Goal: Task Accomplishment & Management: Use online tool/utility

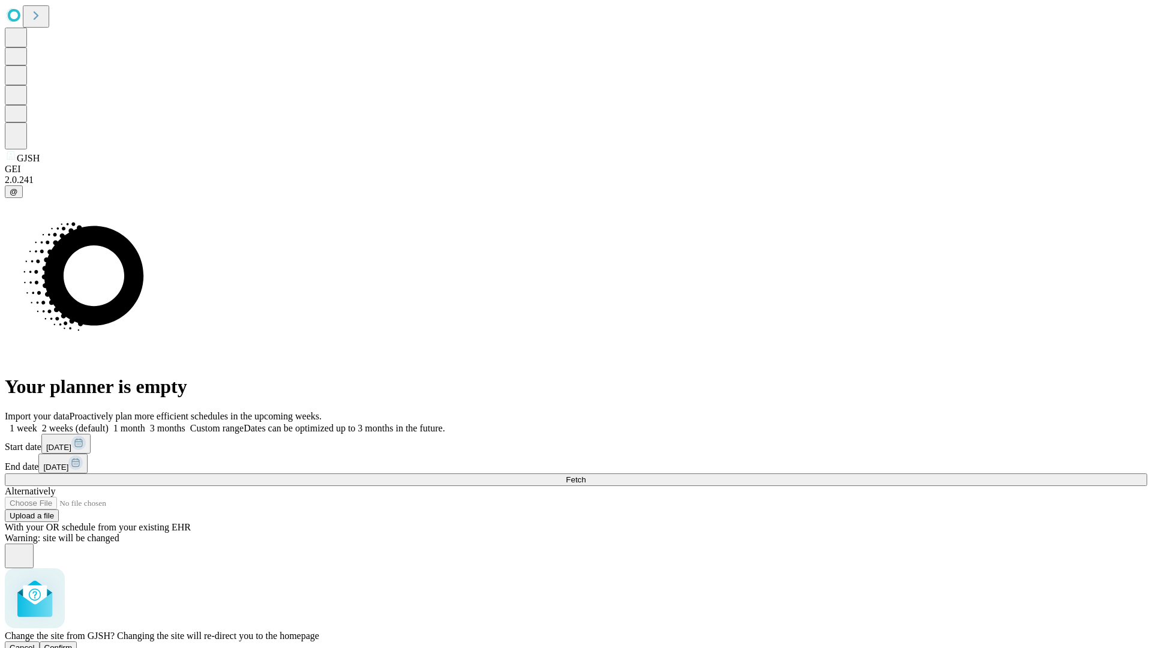
click at [73, 643] on span "Confirm" at bounding box center [58, 647] width 28 height 9
click at [109, 423] on label "2 weeks (default)" at bounding box center [72, 428] width 71 height 10
click at [586, 475] on span "Fetch" at bounding box center [576, 479] width 20 height 9
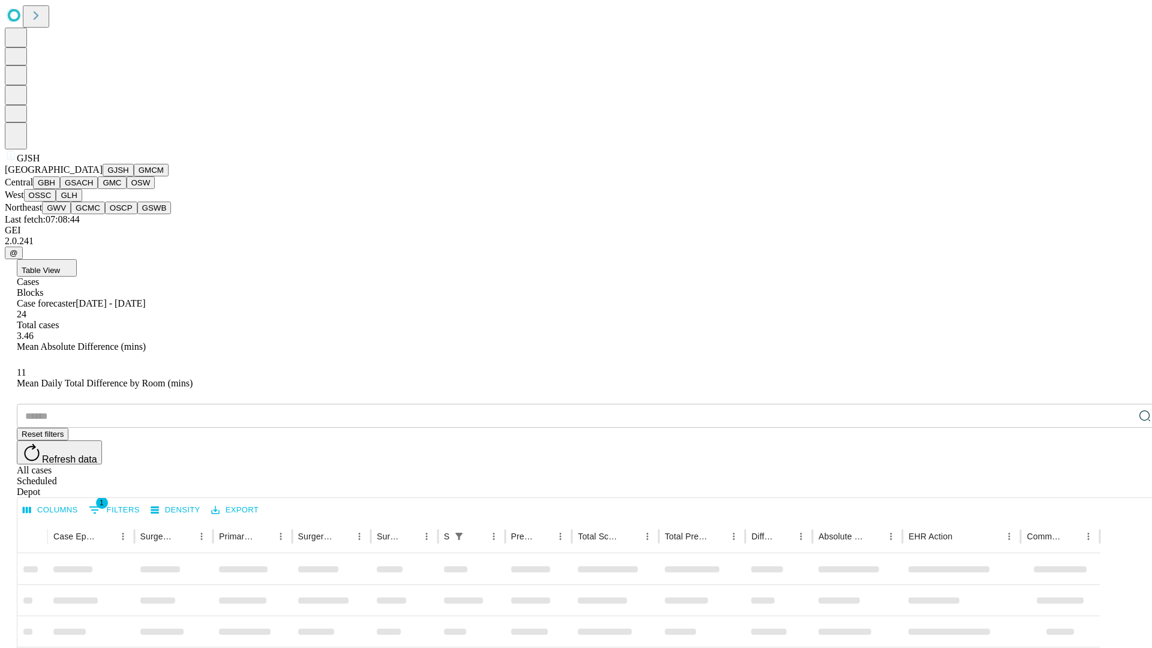
click at [134, 176] on button "GMCM" at bounding box center [151, 170] width 35 height 13
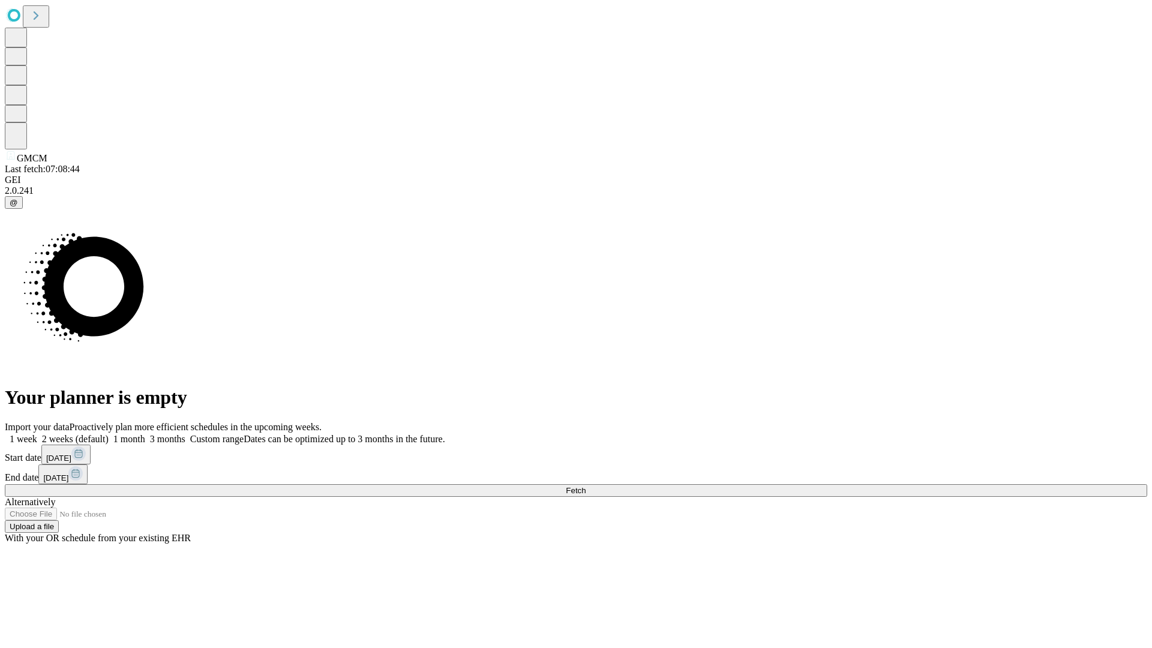
click at [109, 434] on label "2 weeks (default)" at bounding box center [72, 439] width 71 height 10
click at [586, 486] on span "Fetch" at bounding box center [576, 490] width 20 height 9
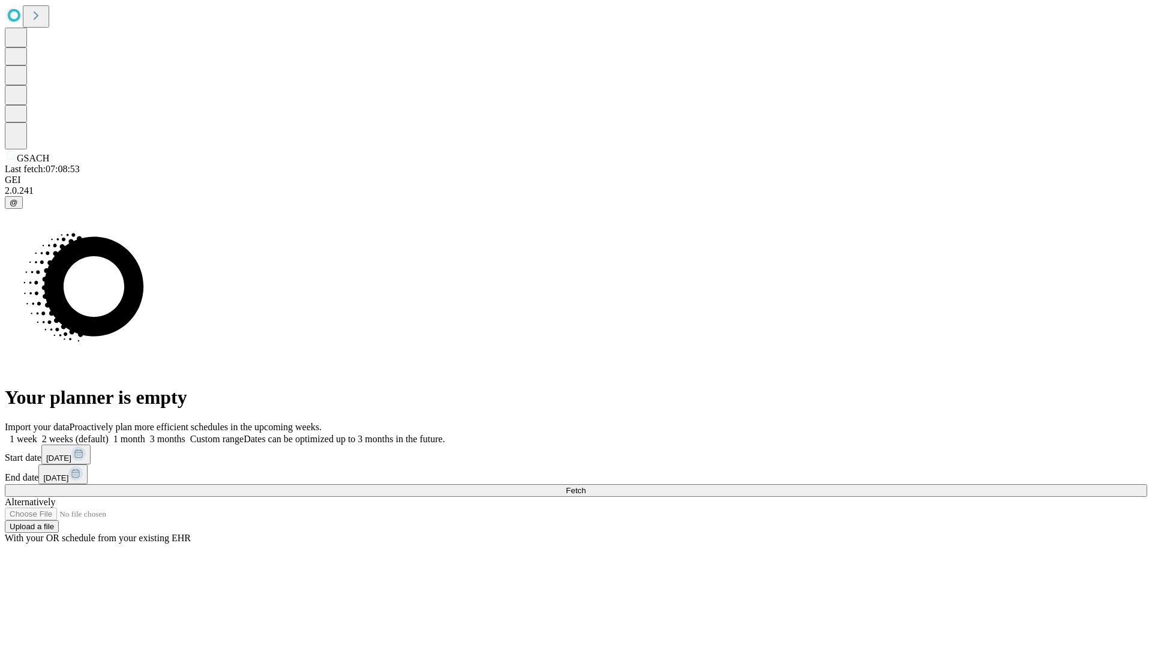
click at [109, 434] on label "2 weeks (default)" at bounding box center [72, 439] width 71 height 10
click at [586, 486] on span "Fetch" at bounding box center [576, 490] width 20 height 9
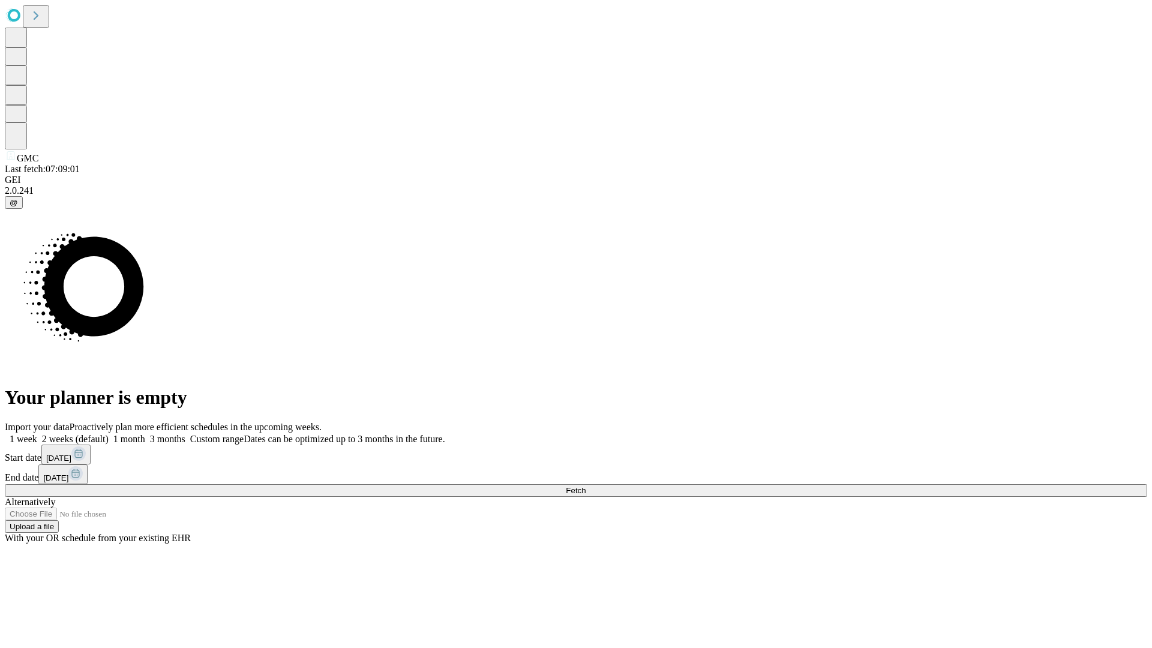
click at [109, 434] on label "2 weeks (default)" at bounding box center [72, 439] width 71 height 10
click at [586, 486] on span "Fetch" at bounding box center [576, 490] width 20 height 9
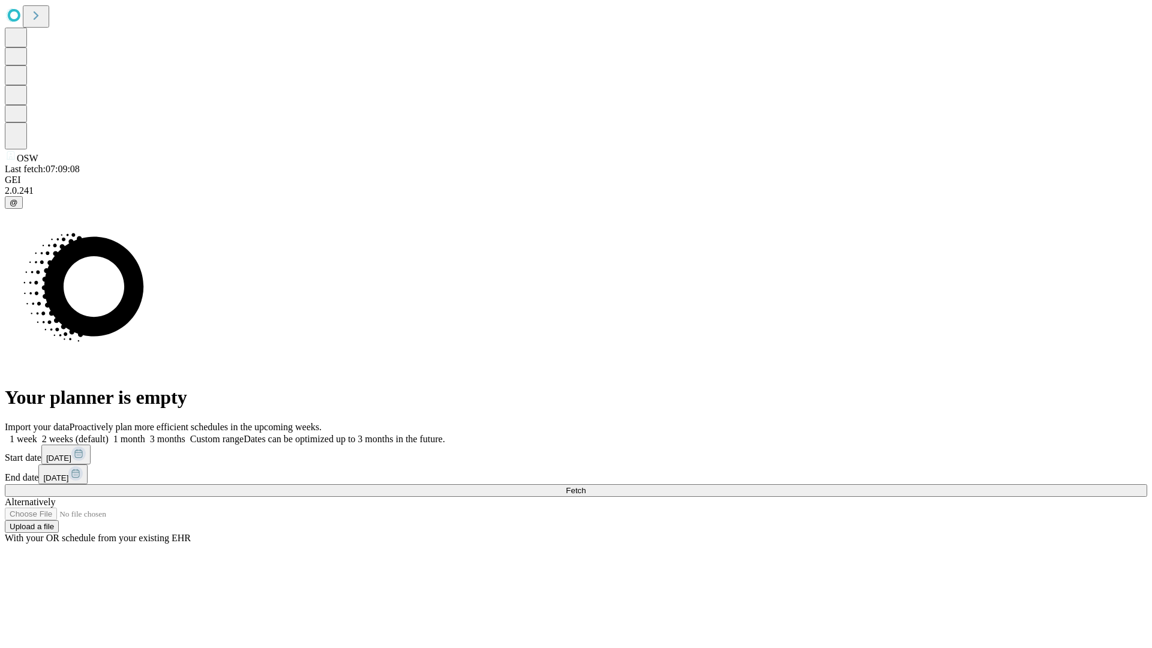
click at [109, 434] on label "2 weeks (default)" at bounding box center [72, 439] width 71 height 10
click at [586, 486] on span "Fetch" at bounding box center [576, 490] width 20 height 9
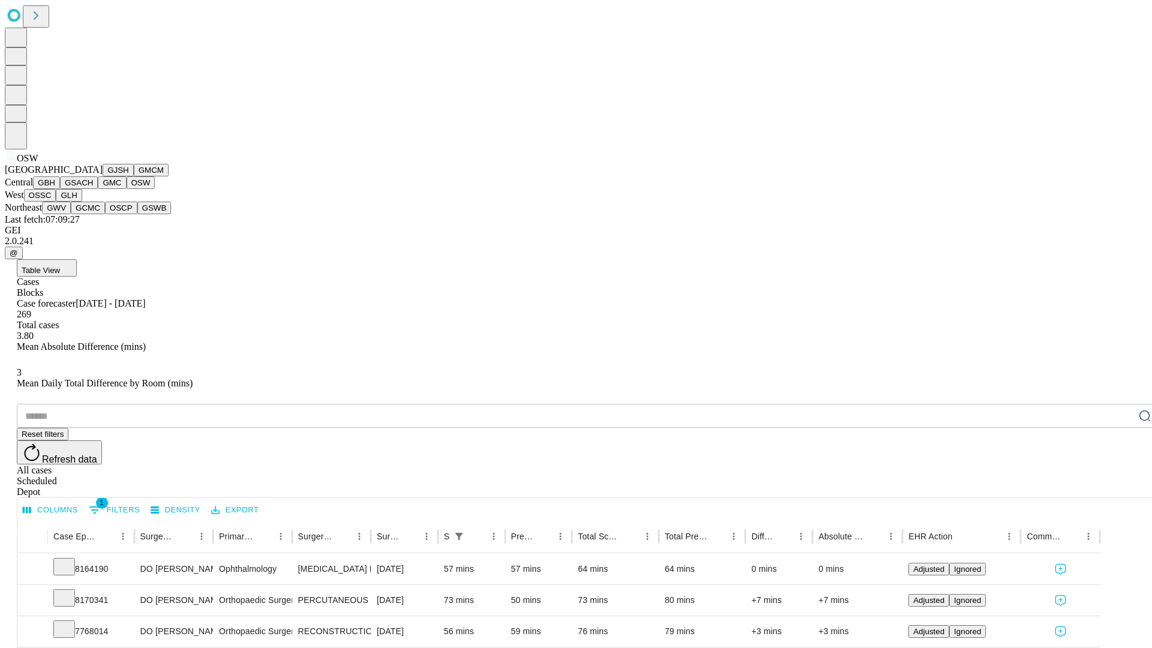
click at [56, 202] on button "OSSC" at bounding box center [40, 195] width 32 height 13
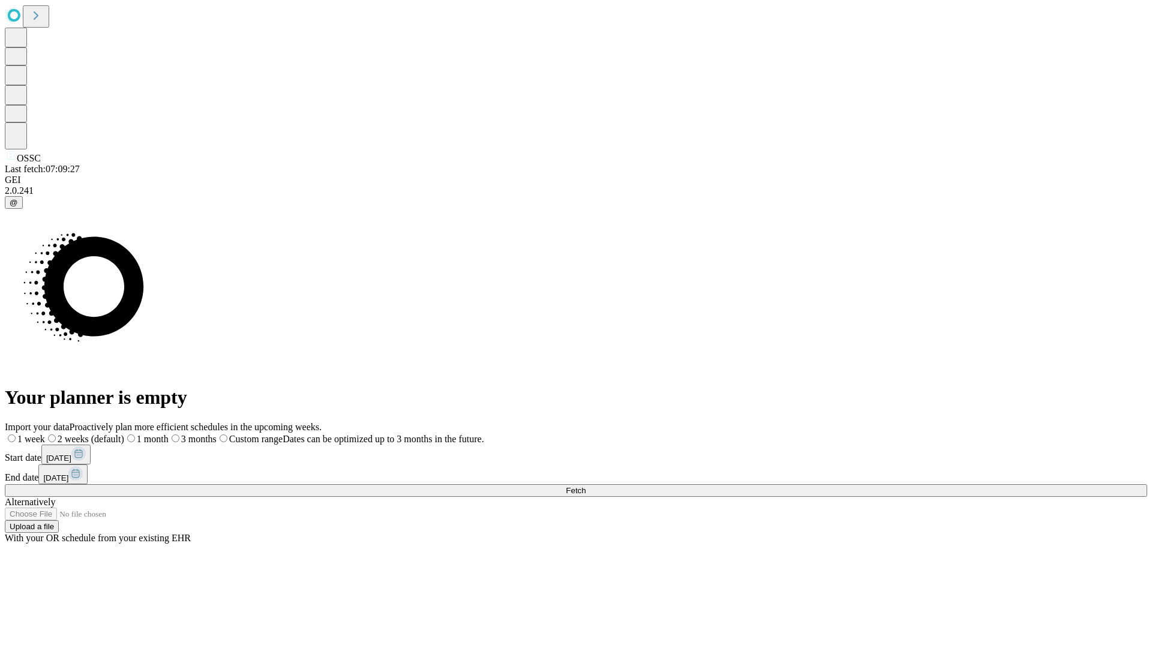
click at [586, 486] on span "Fetch" at bounding box center [576, 490] width 20 height 9
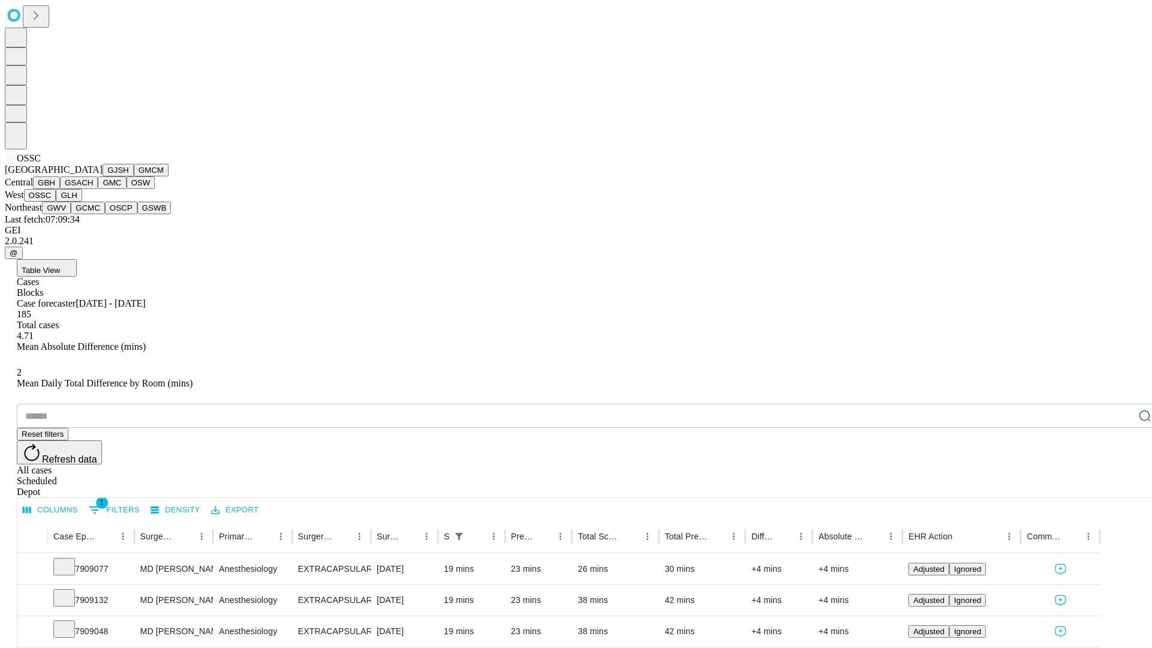
click at [82, 202] on button "GLH" at bounding box center [69, 195] width 26 height 13
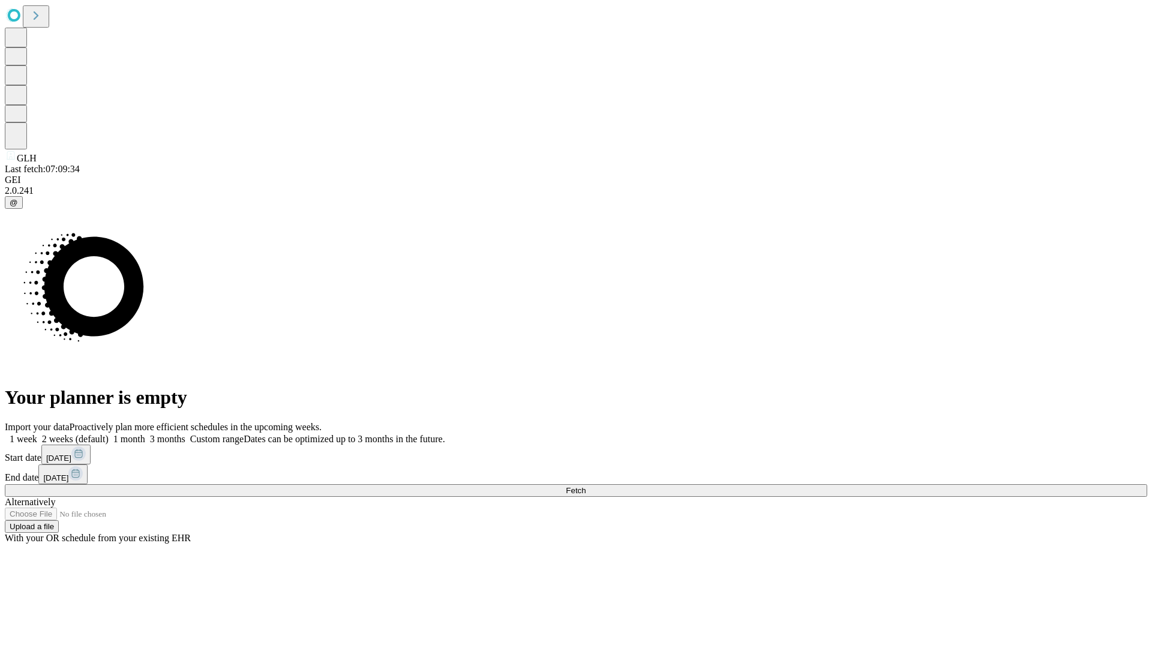
click at [109, 434] on label "2 weeks (default)" at bounding box center [72, 439] width 71 height 10
click at [586, 486] on span "Fetch" at bounding box center [576, 490] width 20 height 9
click at [109, 434] on label "2 weeks (default)" at bounding box center [72, 439] width 71 height 10
click at [586, 486] on span "Fetch" at bounding box center [576, 490] width 20 height 9
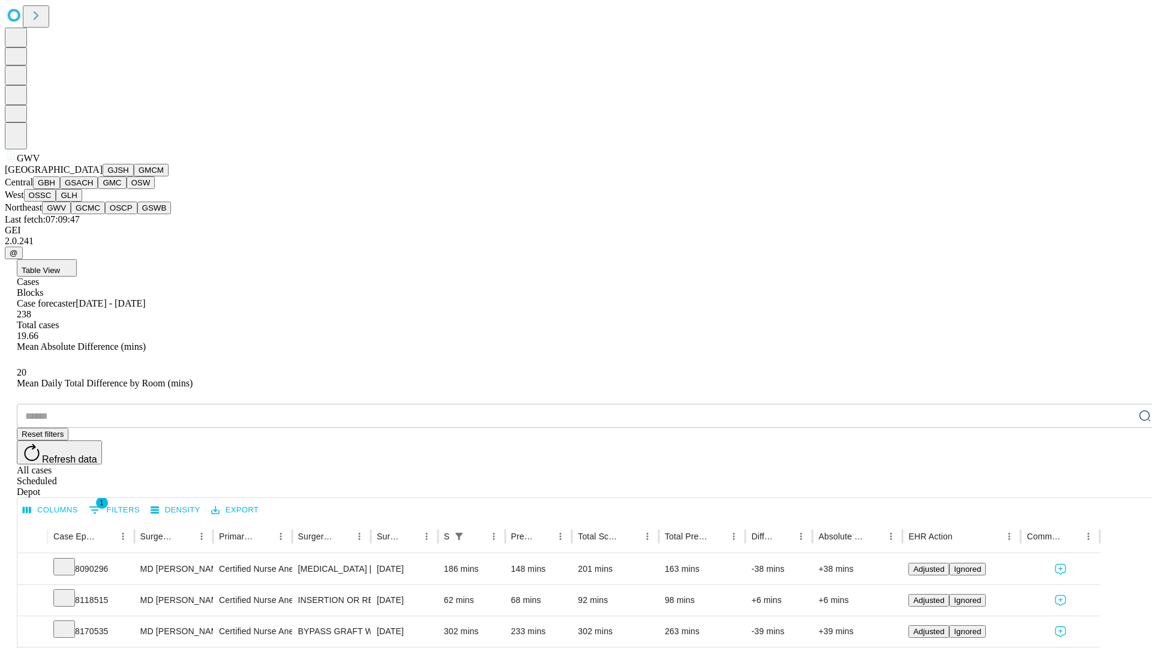
click at [93, 214] on button "GCMC" at bounding box center [88, 208] width 34 height 13
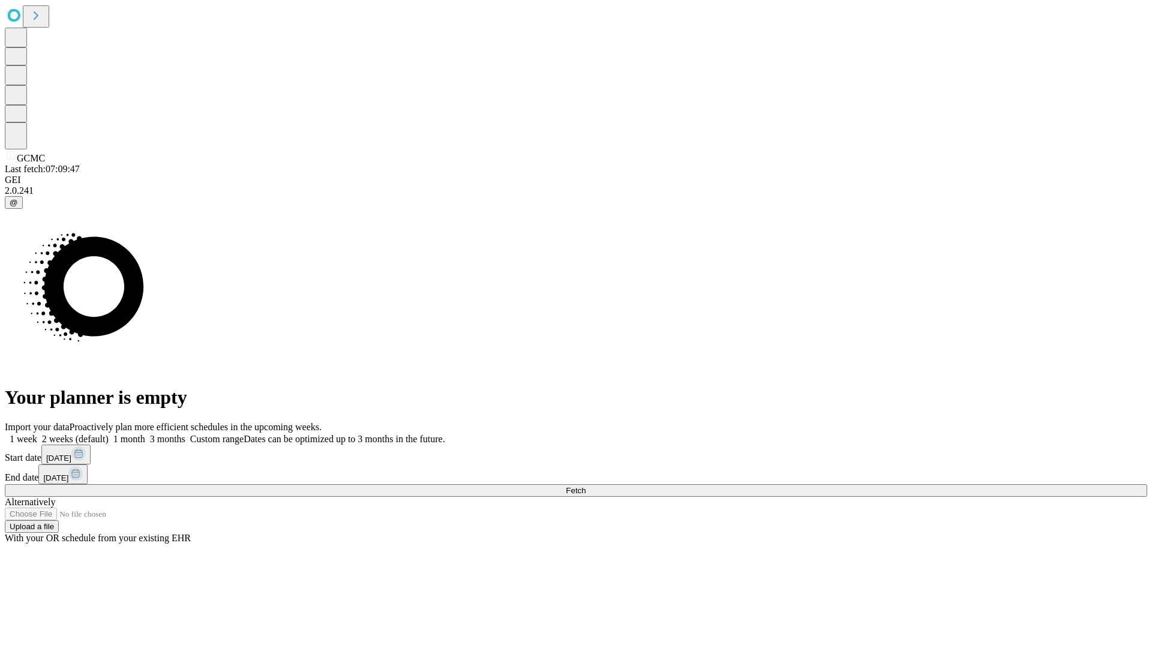
click at [109, 434] on label "2 weeks (default)" at bounding box center [72, 439] width 71 height 10
click at [586, 486] on span "Fetch" at bounding box center [576, 490] width 20 height 9
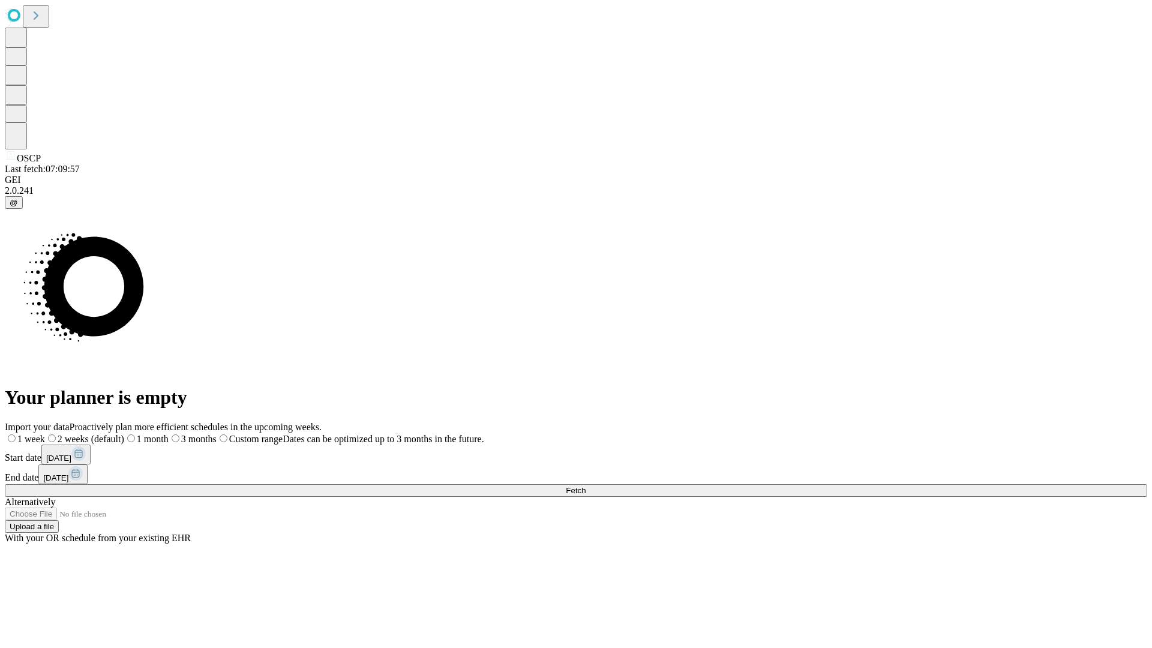
click at [124, 434] on label "2 weeks (default)" at bounding box center [84, 439] width 79 height 10
click at [586, 486] on span "Fetch" at bounding box center [576, 490] width 20 height 9
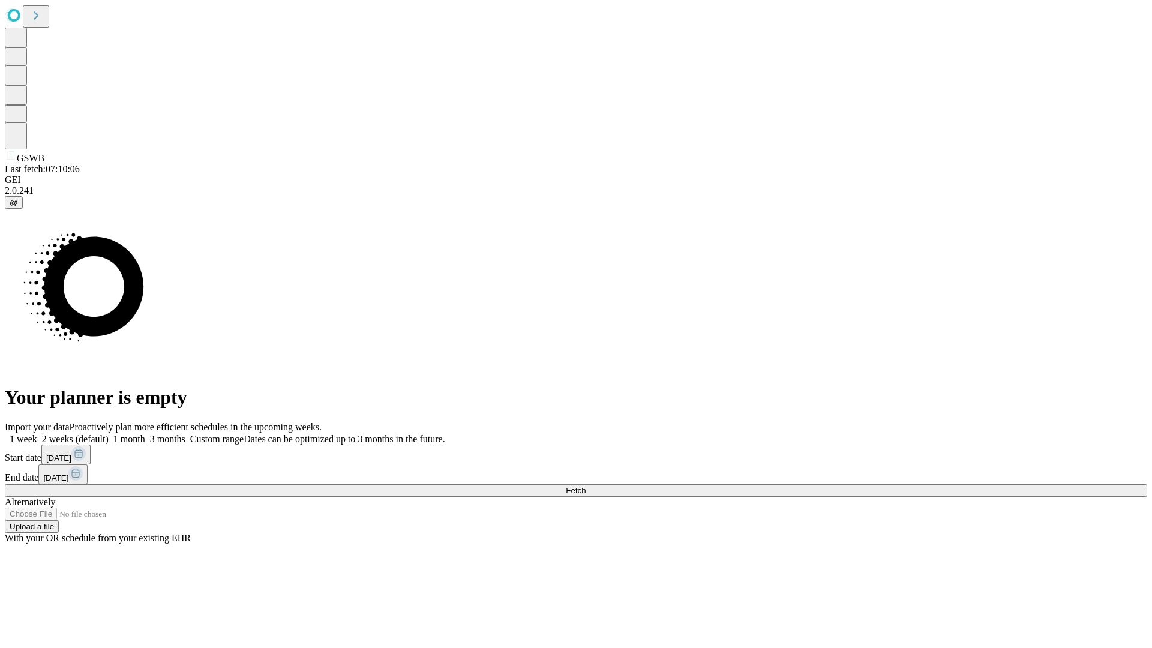
click at [109, 434] on label "2 weeks (default)" at bounding box center [72, 439] width 71 height 10
click at [586, 486] on span "Fetch" at bounding box center [576, 490] width 20 height 9
